Goal: Information Seeking & Learning: Find specific page/section

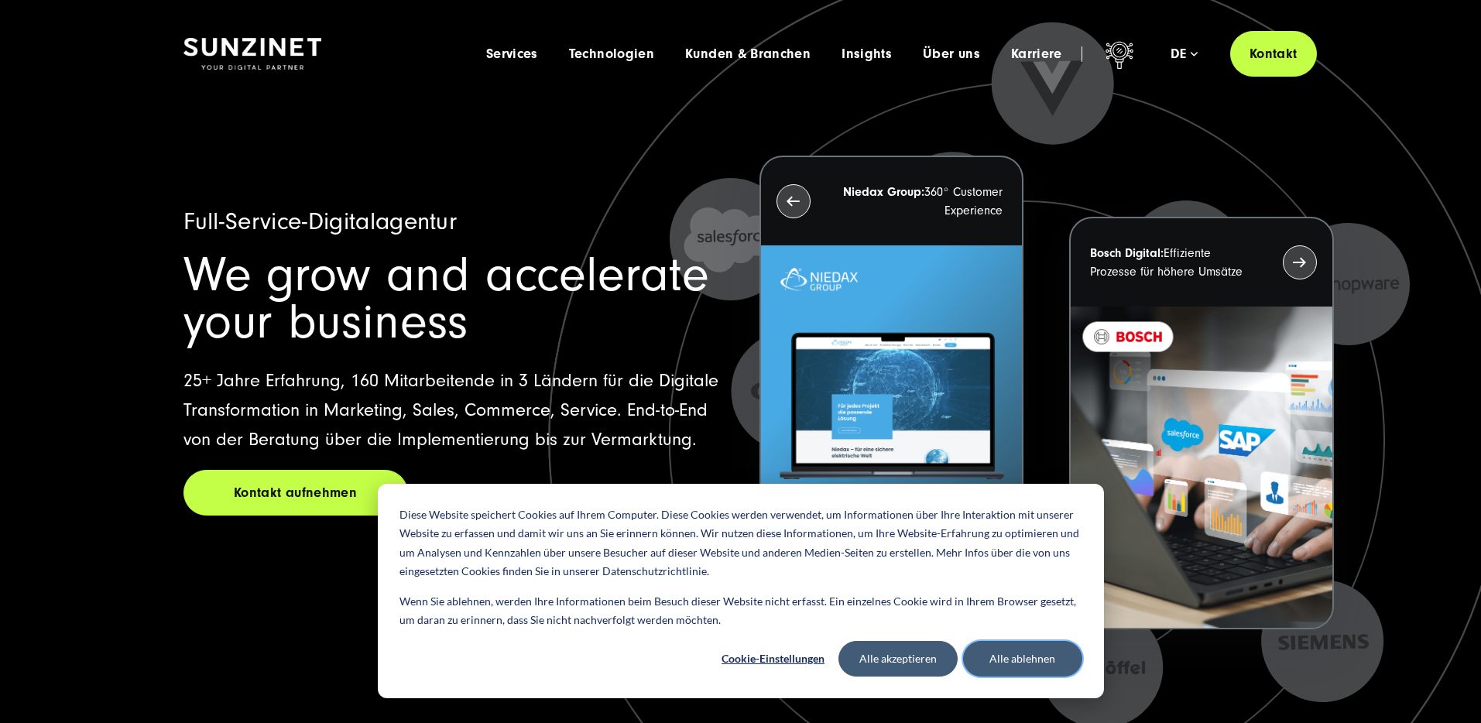
click at [997, 662] on button "Alle ablehnen" at bounding box center [1022, 659] width 119 height 36
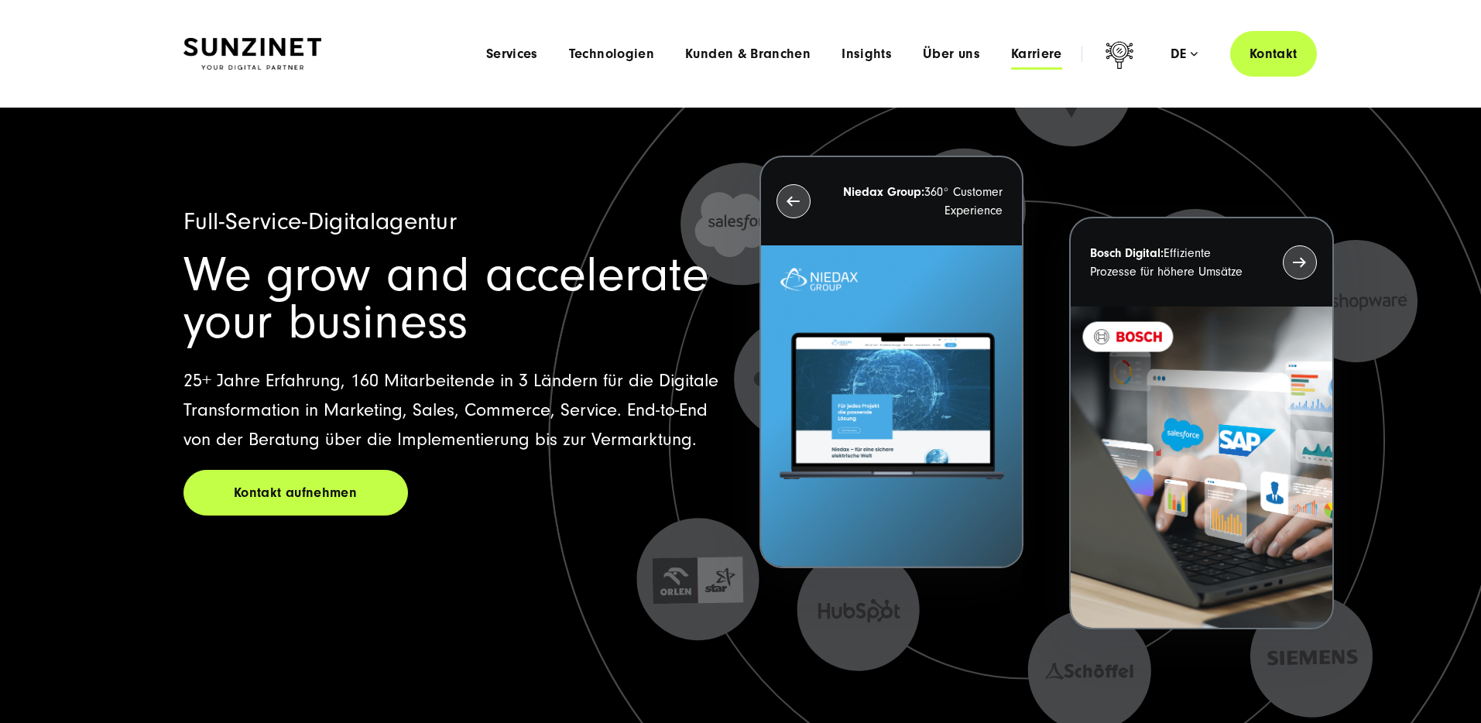
click at [1031, 60] on span "Karriere" at bounding box center [1036, 53] width 51 height 15
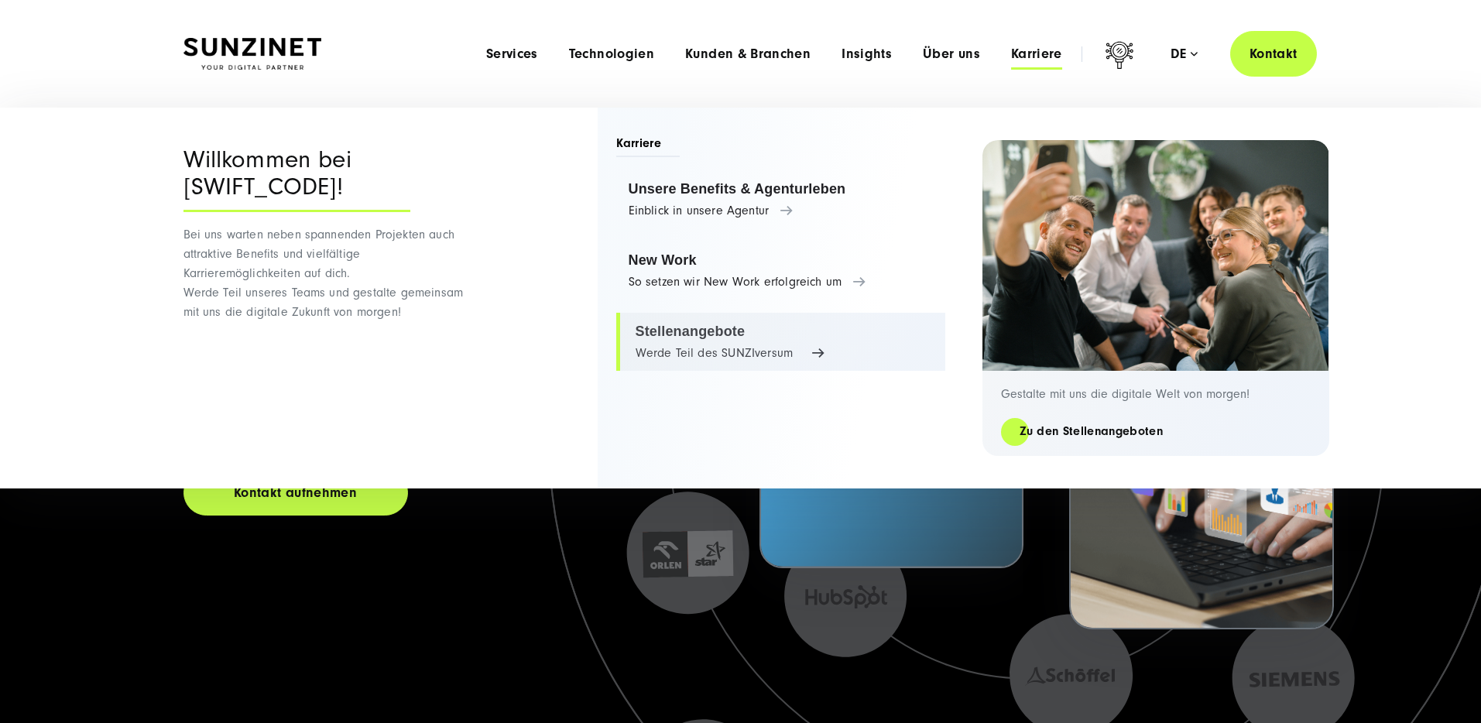
click at [688, 340] on link "Stellenangebote Werde Teil des SUNZIversum" at bounding box center [780, 342] width 329 height 59
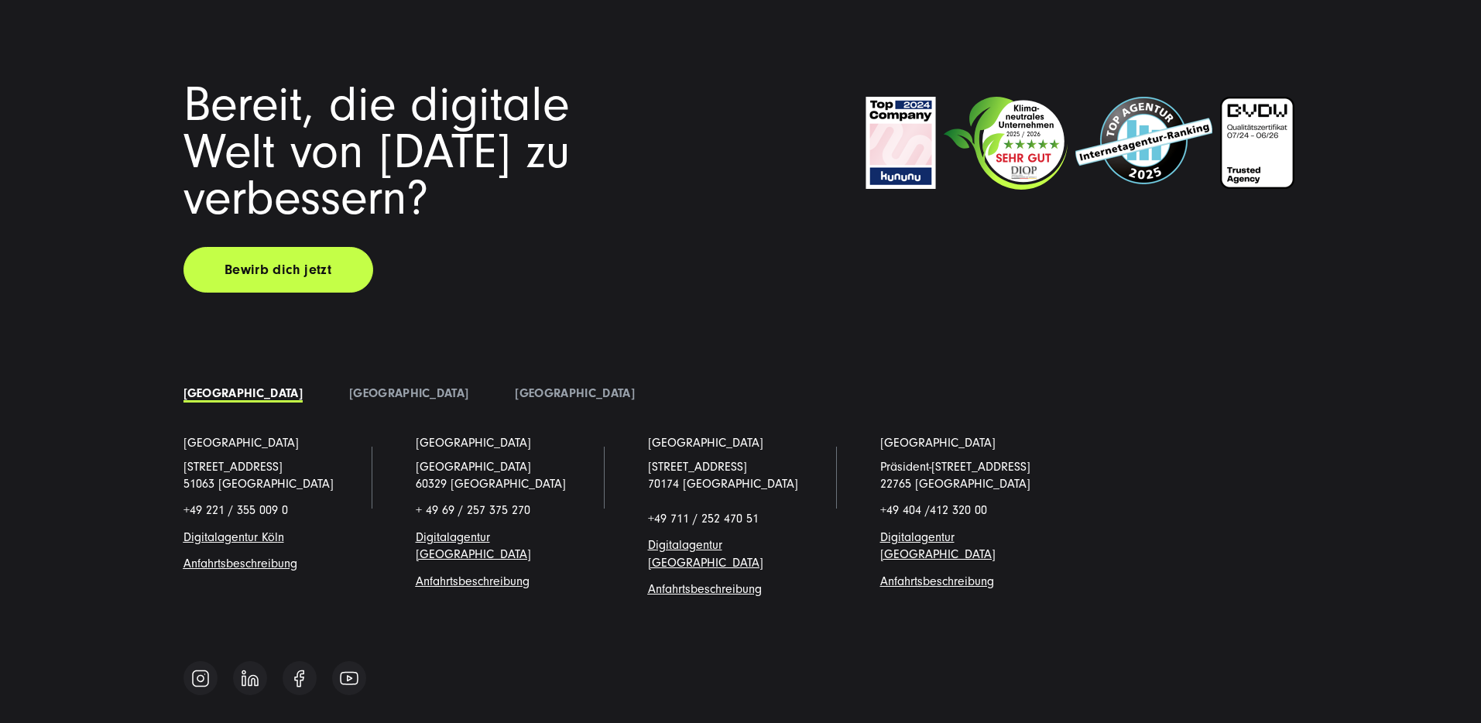
scroll to position [3833, 0]
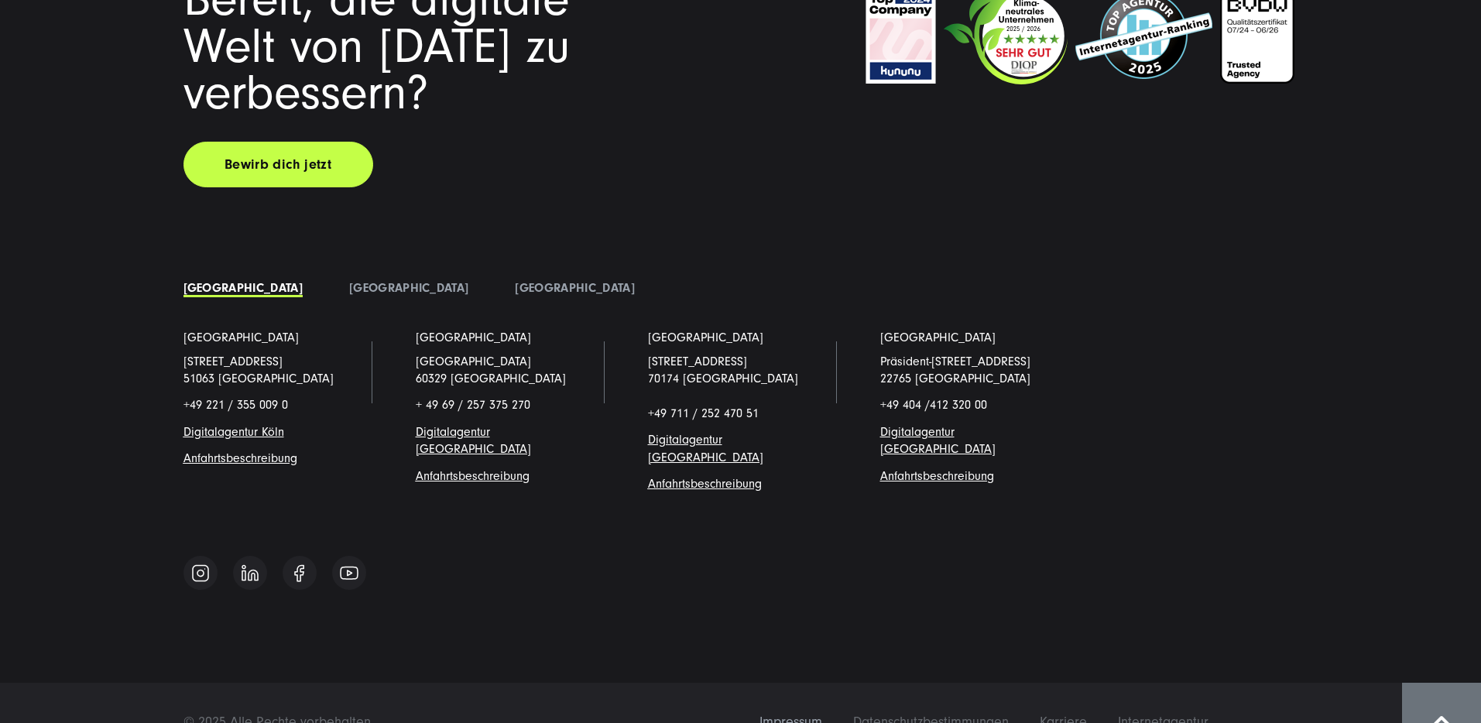
click at [781, 714] on span "Impressum" at bounding box center [791, 722] width 63 height 16
